Goal: Information Seeking & Learning: Check status

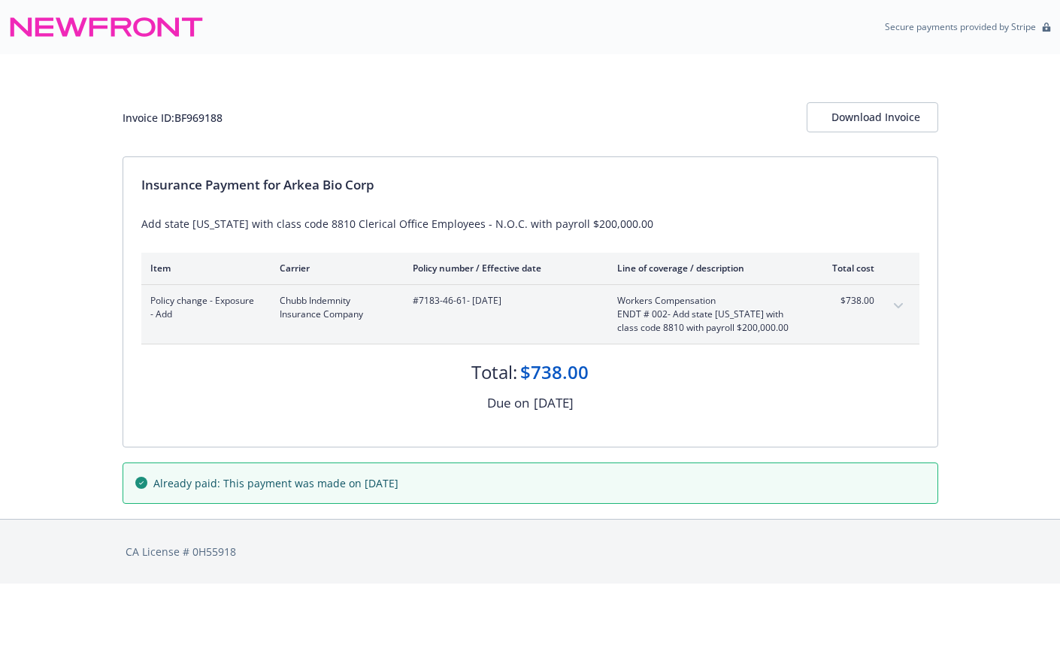
click at [453, 289] on div "Policy change - Exposure - Add Chubb Indemnity Insurance Company #7183-46-61 - …" at bounding box center [530, 314] width 778 height 59
drag, startPoint x: 466, startPoint y: 300, endPoint x: 420, endPoint y: 301, distance: 45.9
click at [420, 301] on span "#7183-46-61 - 01/13/2025" at bounding box center [503, 301] width 180 height 14
copy span "7183-46-61"
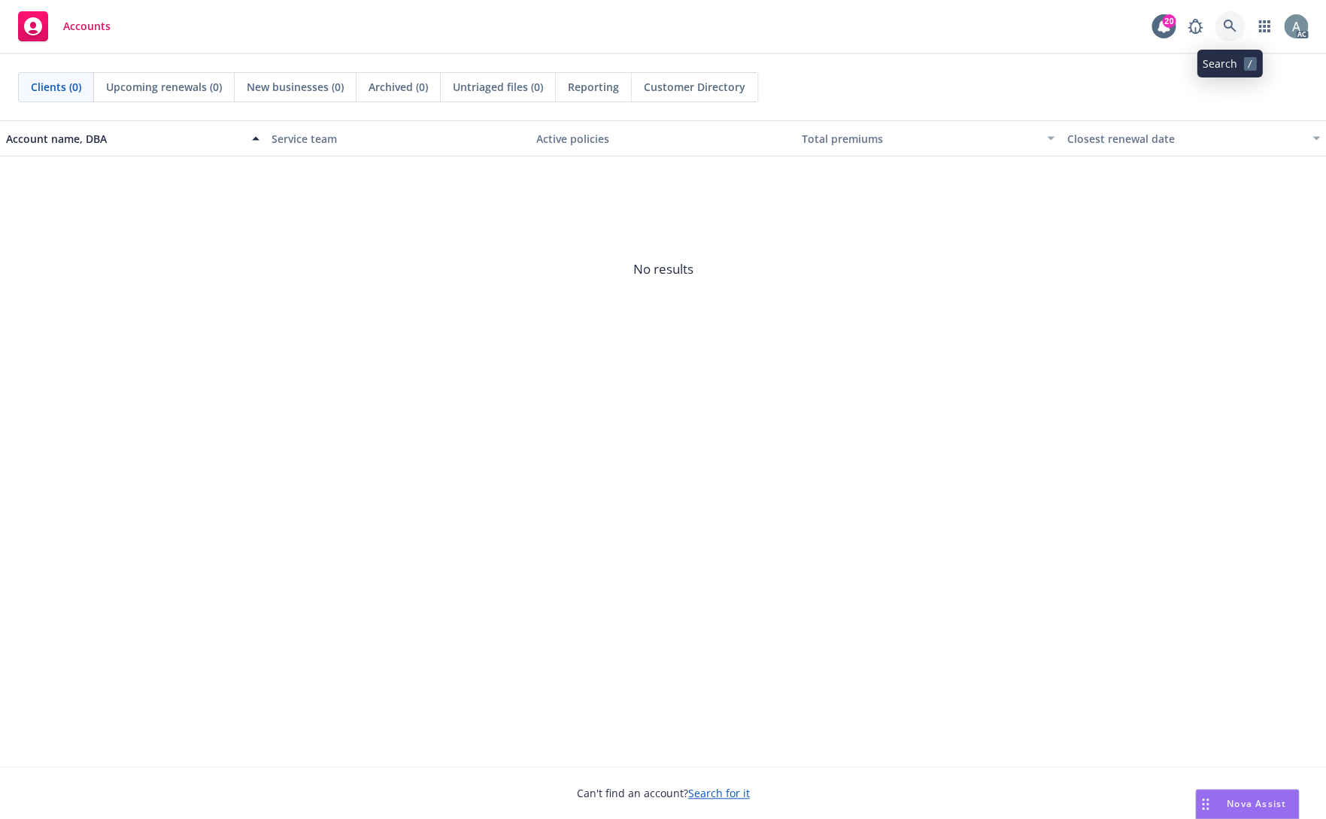
click at [1230, 31] on icon at bounding box center [1230, 27] width 14 height 14
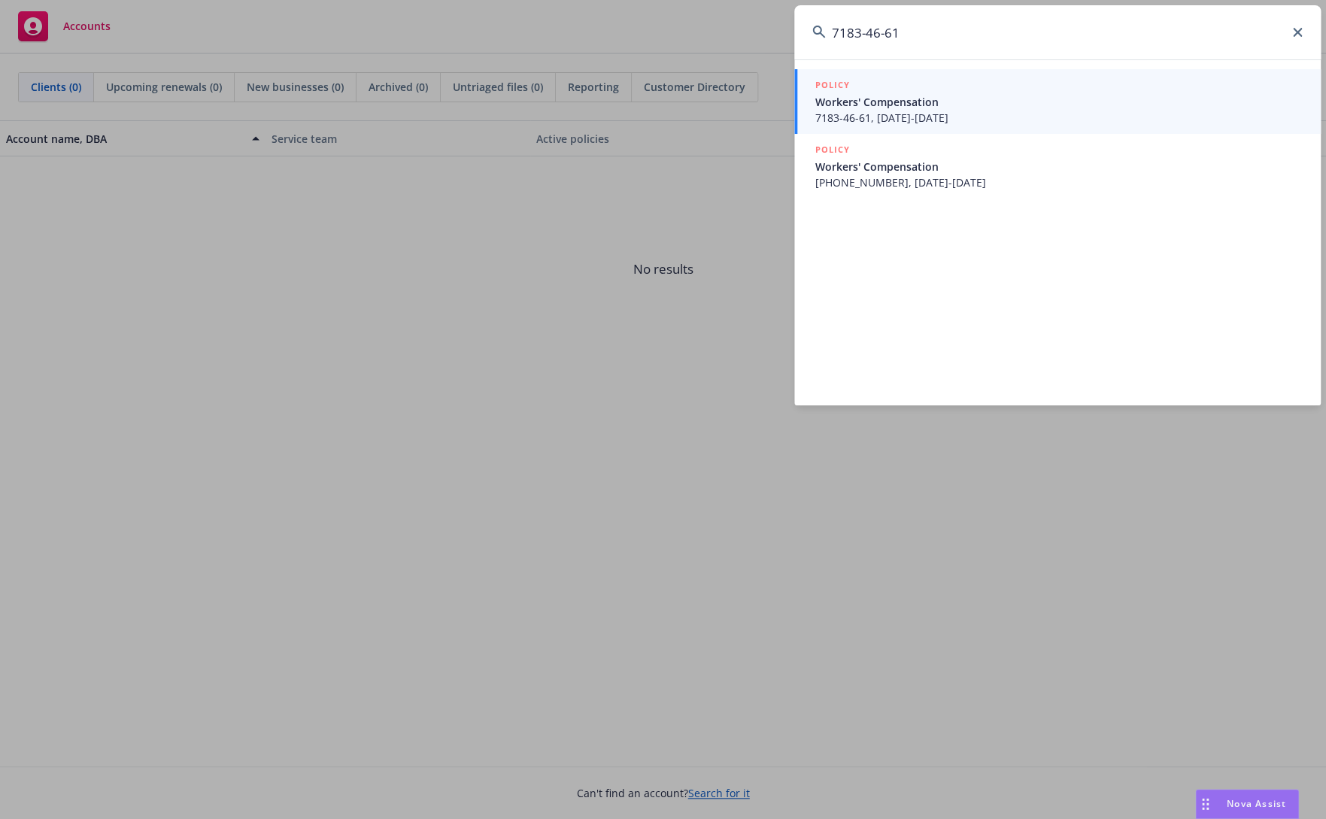
type input "7183-46-61"
click at [1026, 105] on span "Workers' Compensation" at bounding box center [1058, 102] width 487 height 16
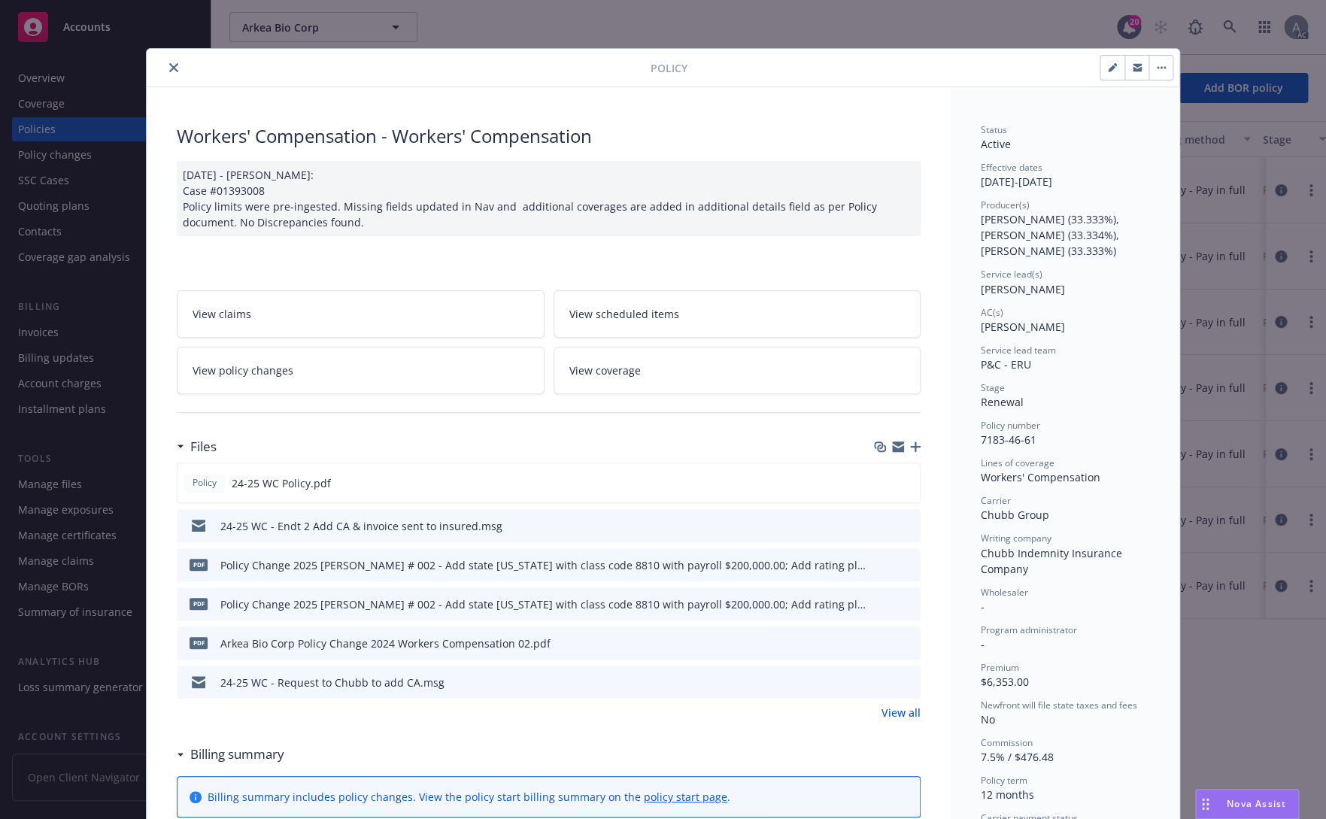
click at [384, 388] on link "View policy changes" at bounding box center [361, 370] width 368 height 47
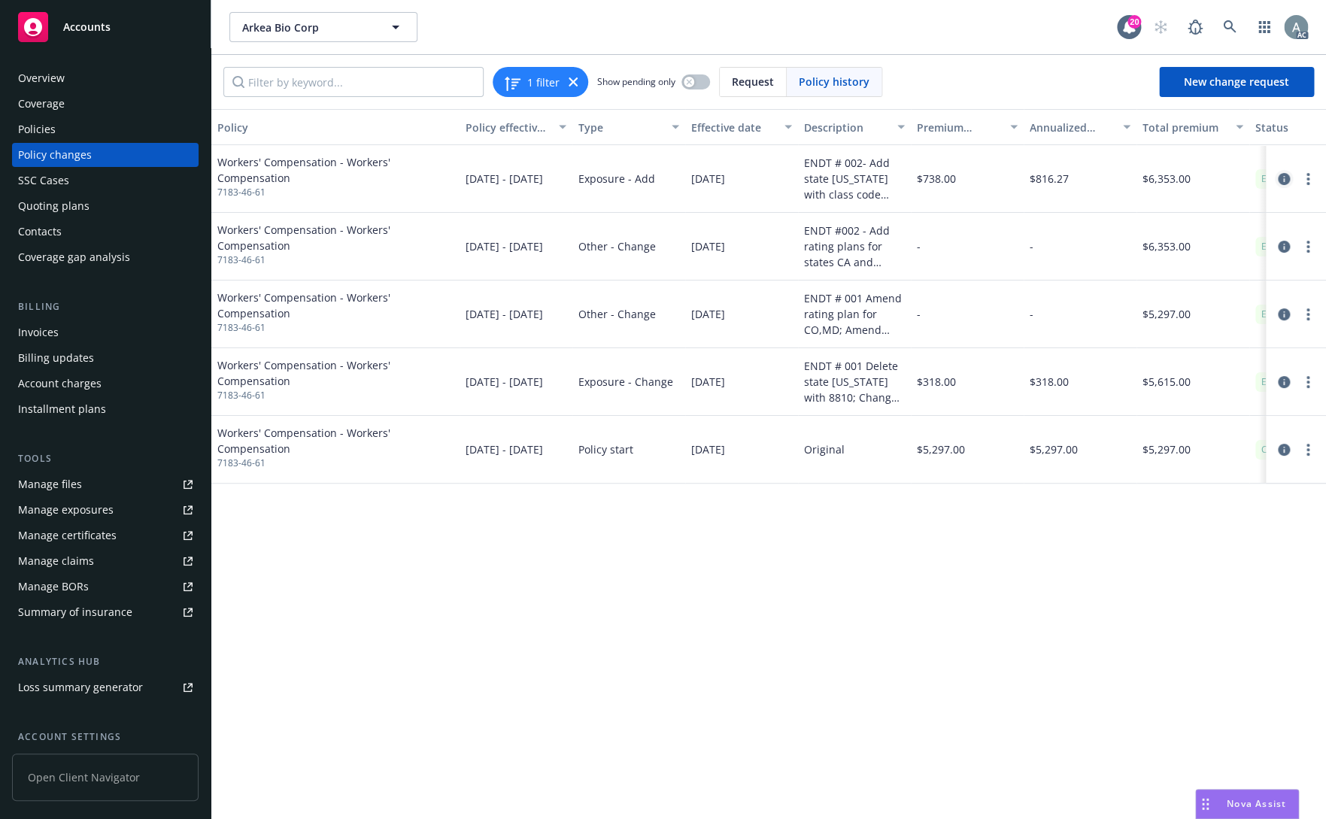
click at [1281, 179] on icon "circleInformation" at bounding box center [1284, 179] width 12 height 12
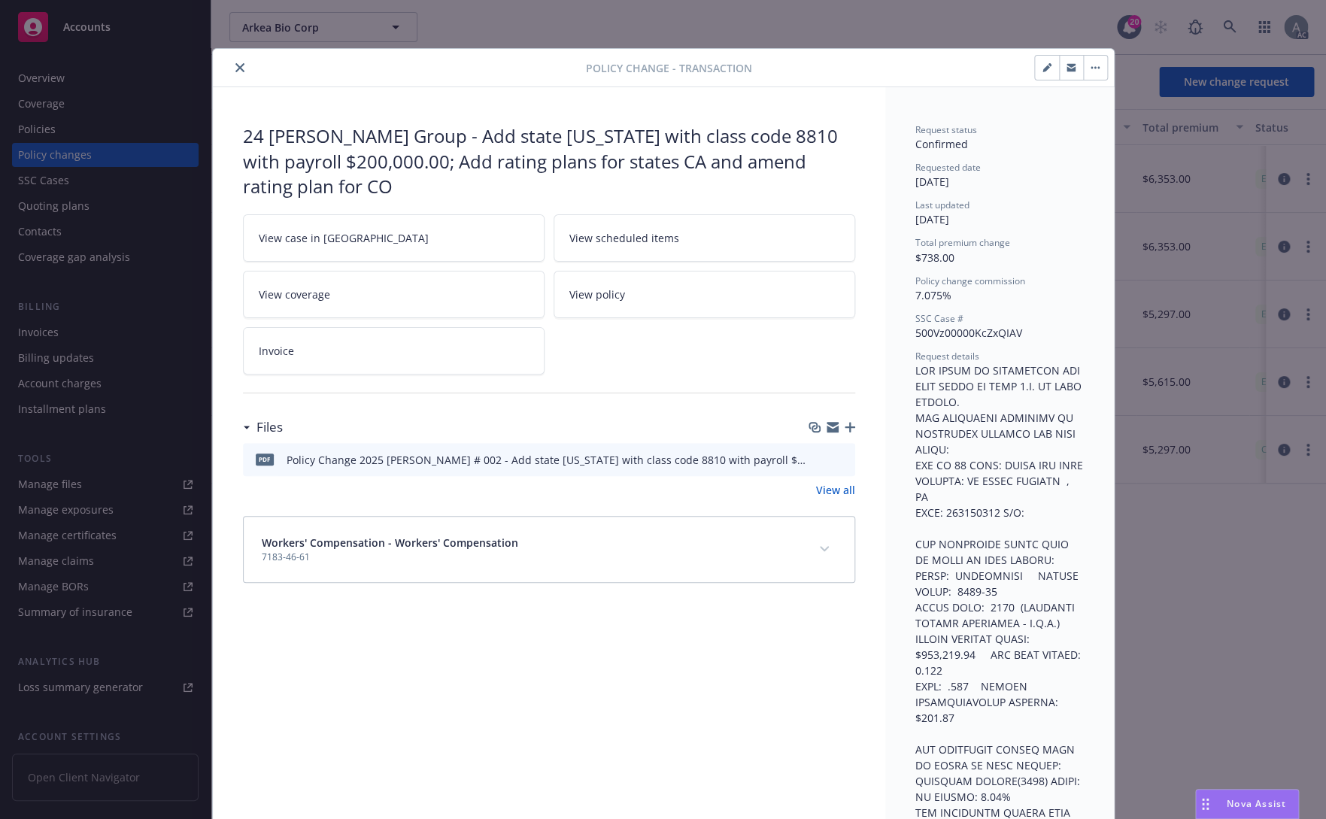
click at [235, 67] on icon "close" at bounding box center [239, 67] width 9 height 9
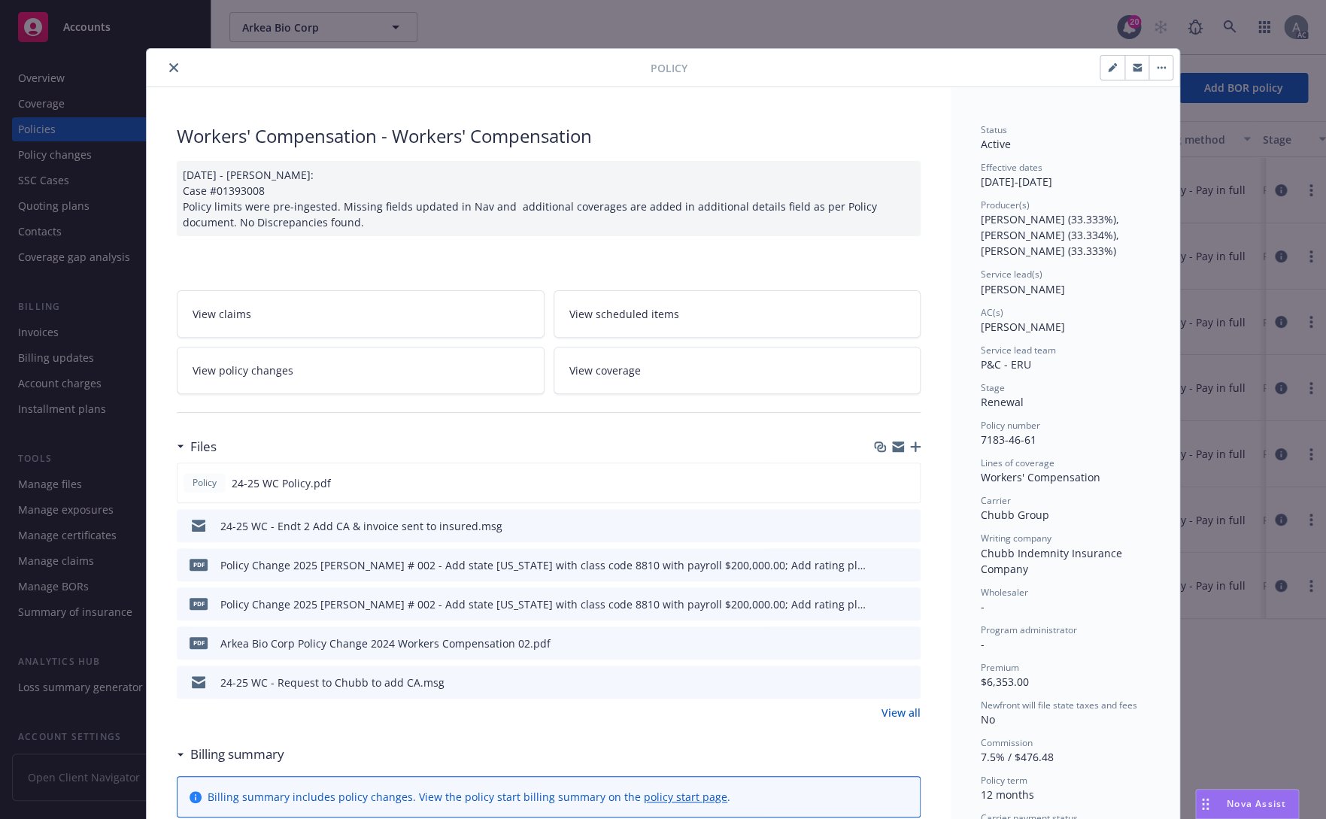
click at [1026, 450] on div "Status Active Effective dates 12/09/2024 - 12/09/2025 Producer(s) Brian Kellehe…" at bounding box center [1065, 500] width 168 height 755
drag, startPoint x: 1030, startPoint y: 441, endPoint x: 969, endPoint y: 435, distance: 61.1
copy span "7183-46-61"
click at [382, 364] on link "View policy changes" at bounding box center [361, 370] width 368 height 47
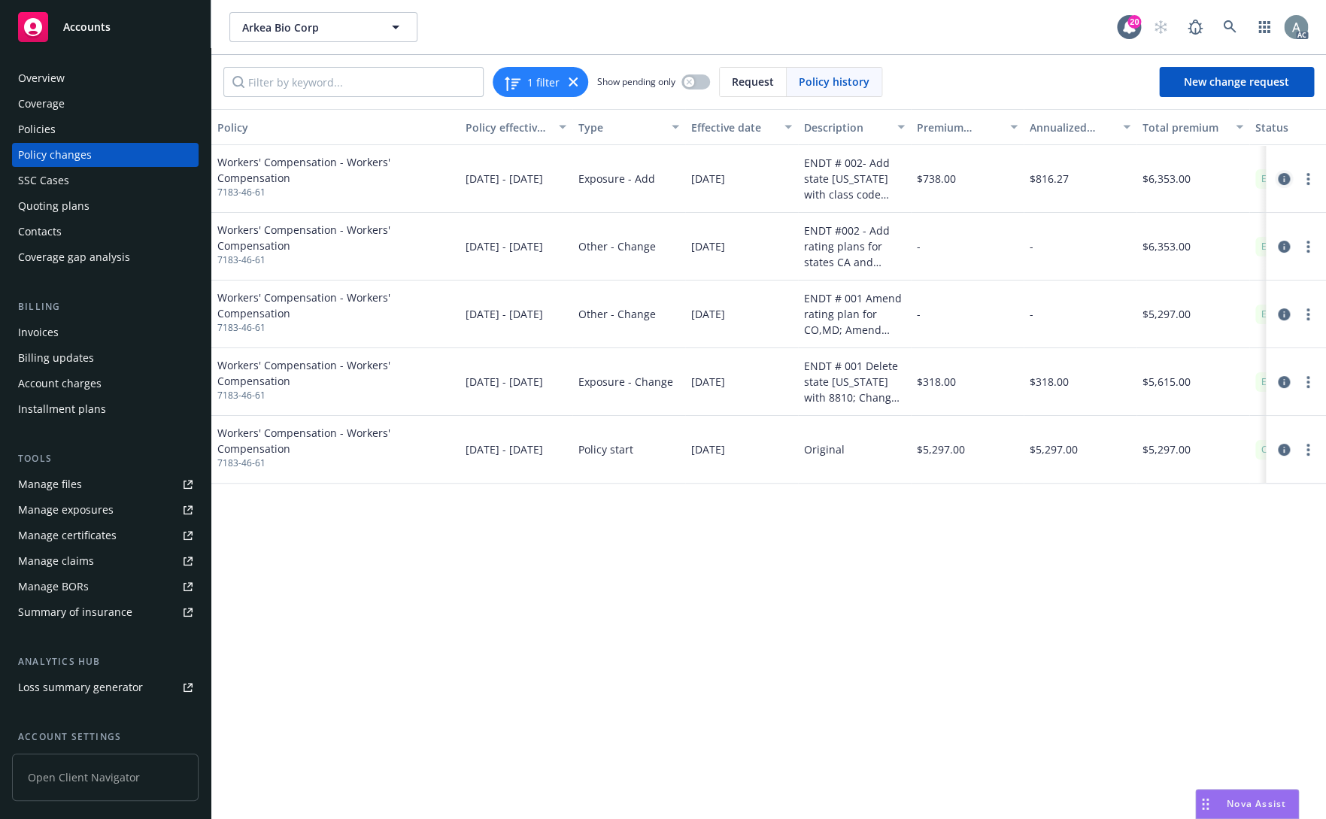
click at [1281, 180] on icon "circleInformation" at bounding box center [1284, 179] width 12 height 12
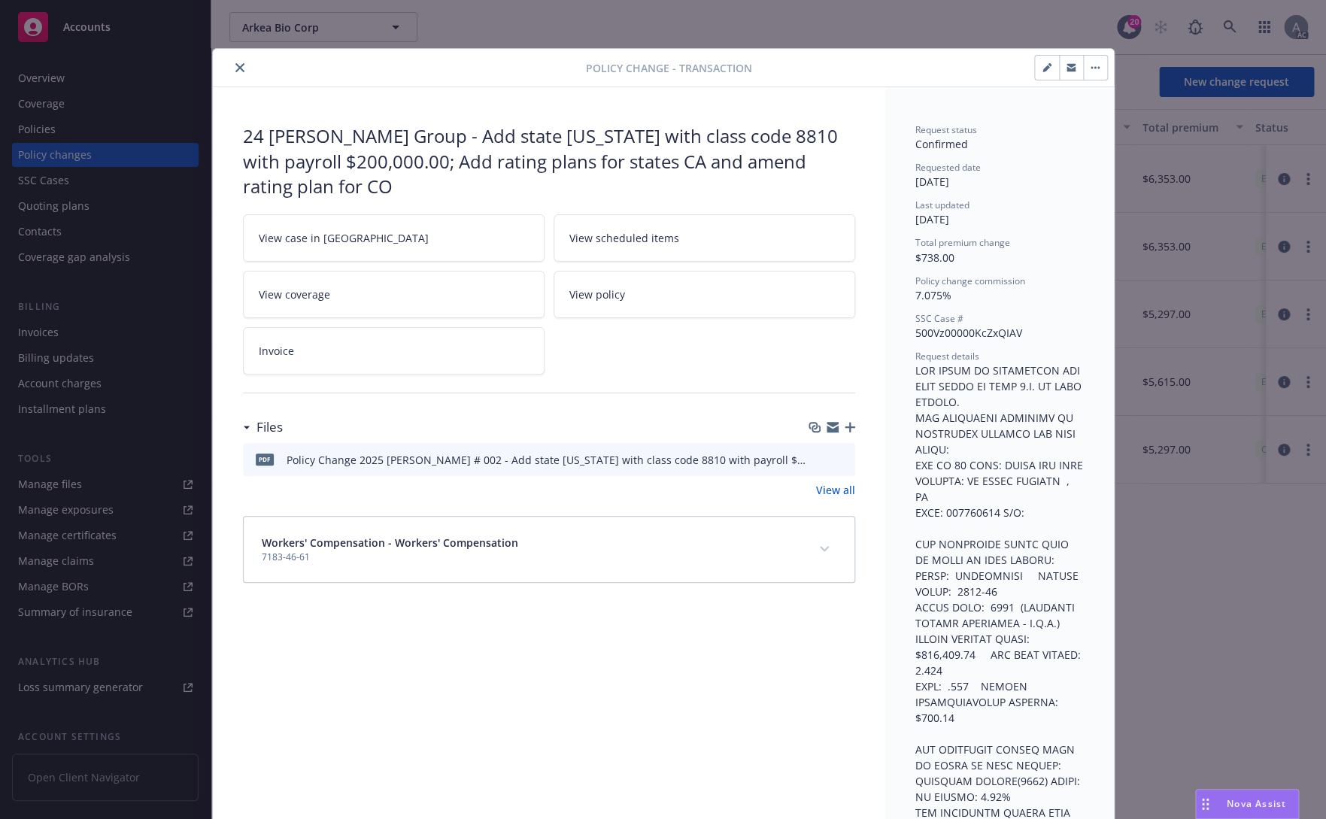
click at [235, 70] on icon "close" at bounding box center [239, 67] width 9 height 9
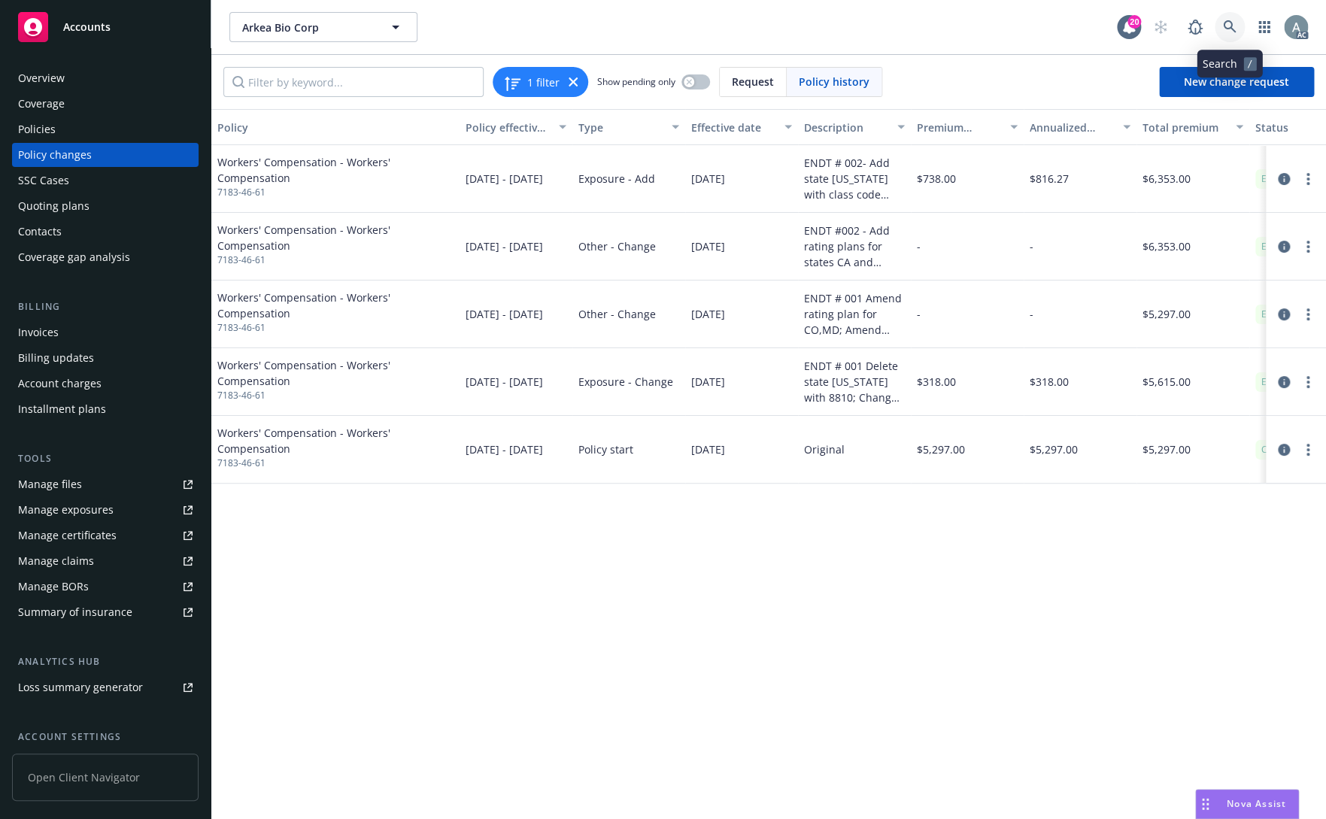
click at [1225, 32] on icon at bounding box center [1230, 27] width 14 height 14
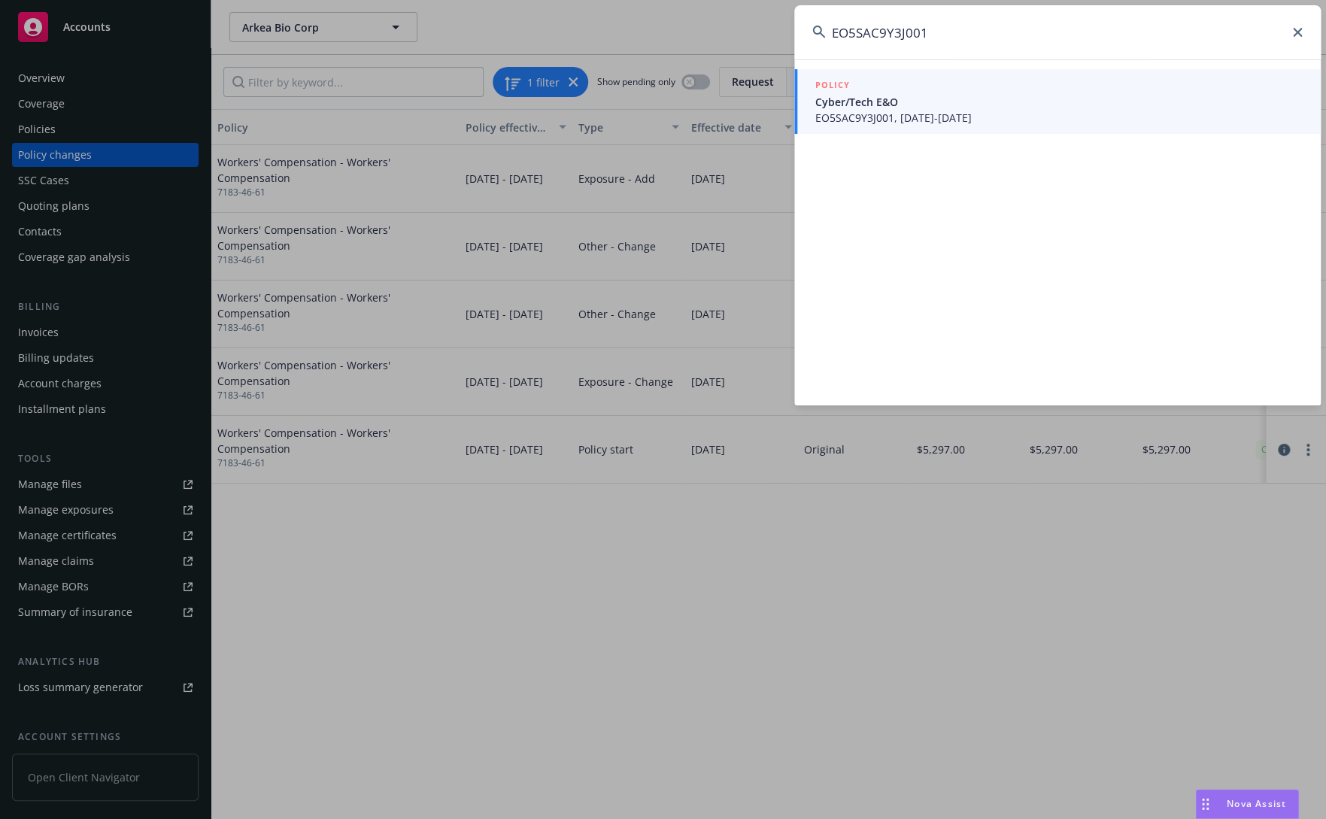
type input "EO5SAC9Y3J001"
click at [978, 112] on span "EO5SAC9Y3J001, [DATE]-[DATE]" at bounding box center [1058, 118] width 487 height 16
